Goal: Task Accomplishment & Management: Manage account settings

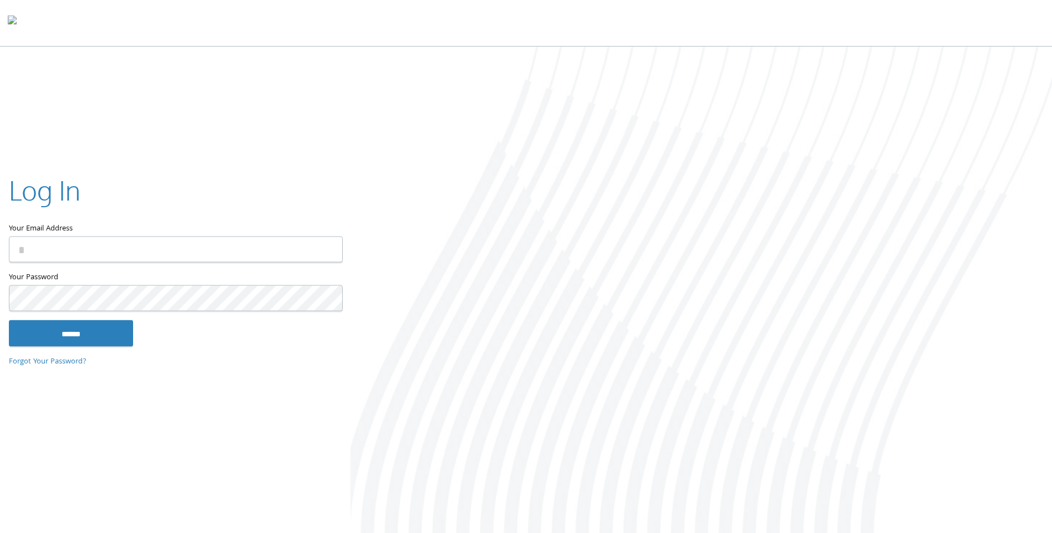
type input "**********"
click at [89, 334] on input "******" at bounding box center [71, 333] width 124 height 27
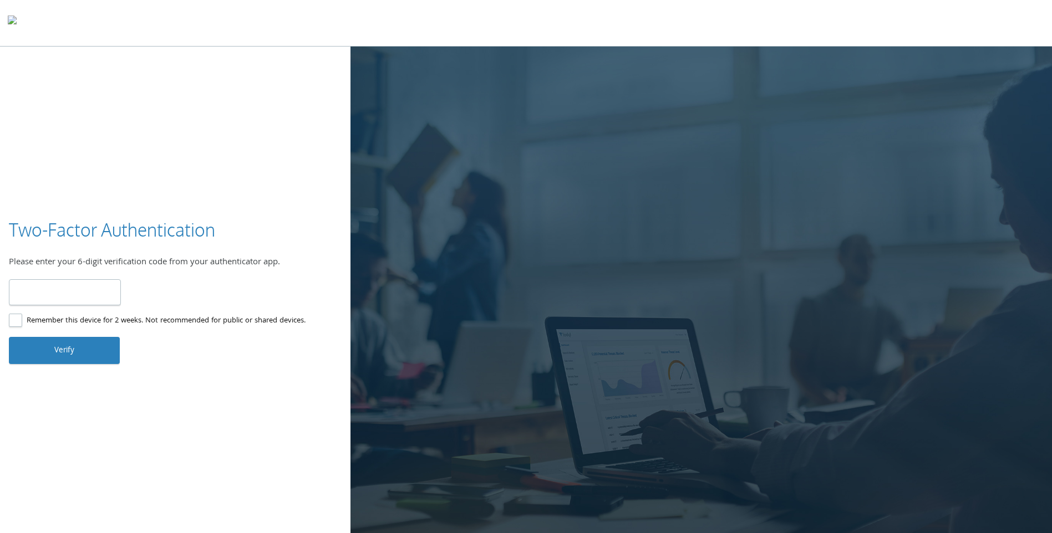
type input "******"
click at [91, 348] on button "Verify" at bounding box center [64, 350] width 111 height 27
